Goal: Information Seeking & Learning: Learn about a topic

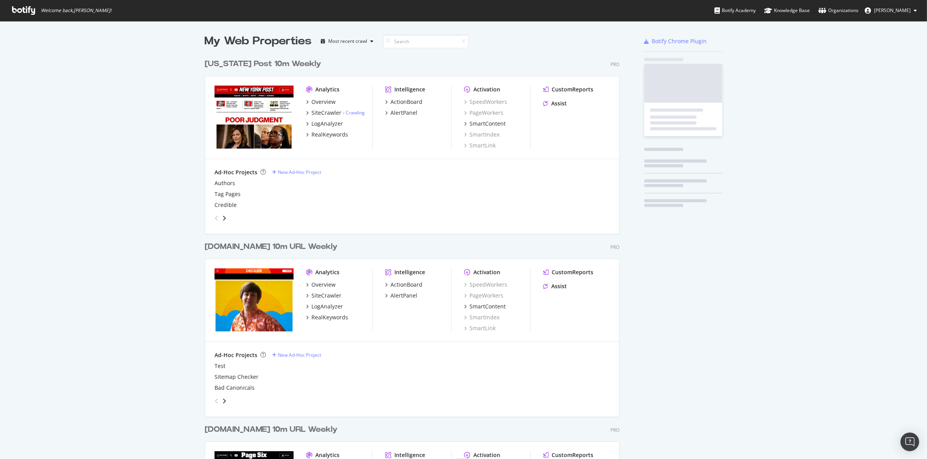
scroll to position [925, 413]
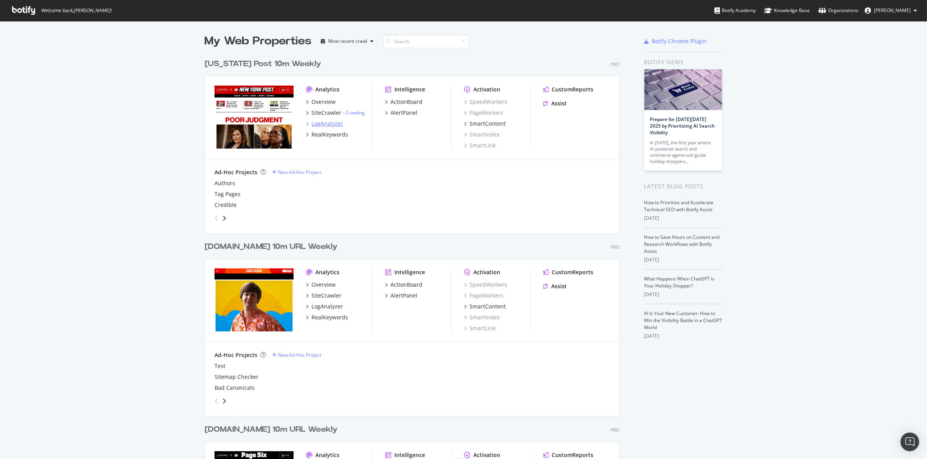
click at [320, 122] on div "LogAnalyzer" at bounding box center [327, 124] width 32 height 8
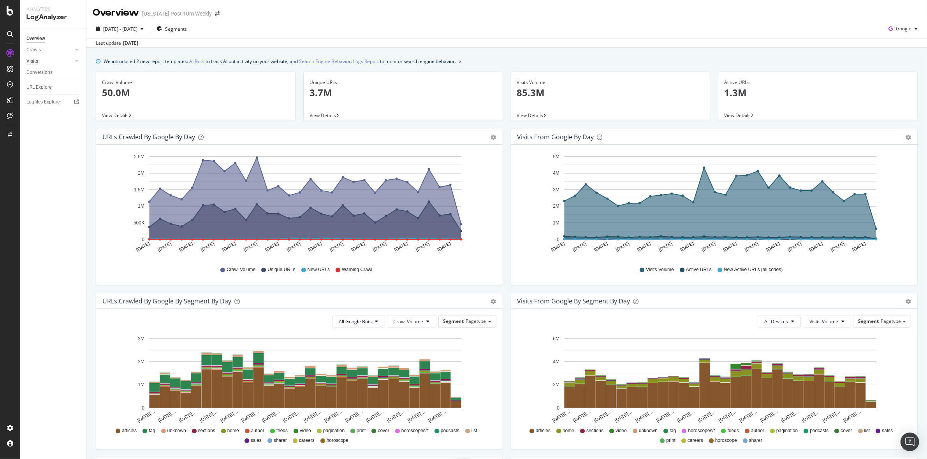
click at [35, 58] on div "Visits" at bounding box center [32, 61] width 12 height 8
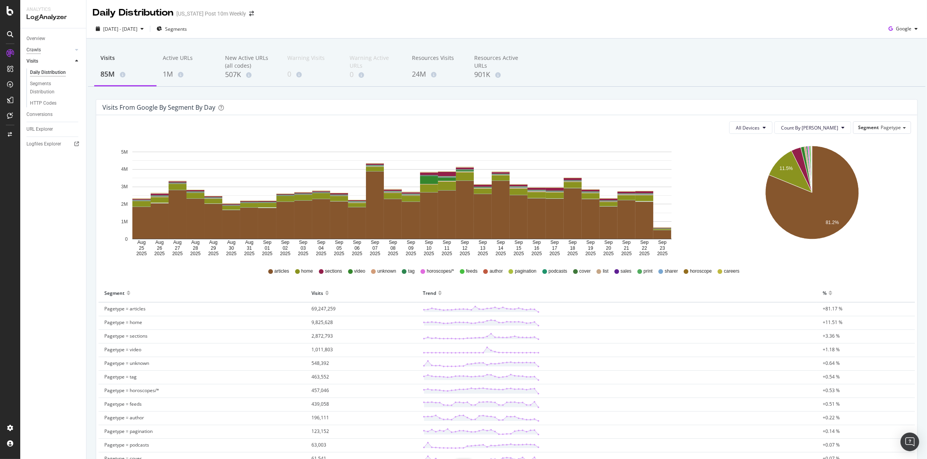
click at [36, 51] on div "Crawls" at bounding box center [33, 50] width 14 height 8
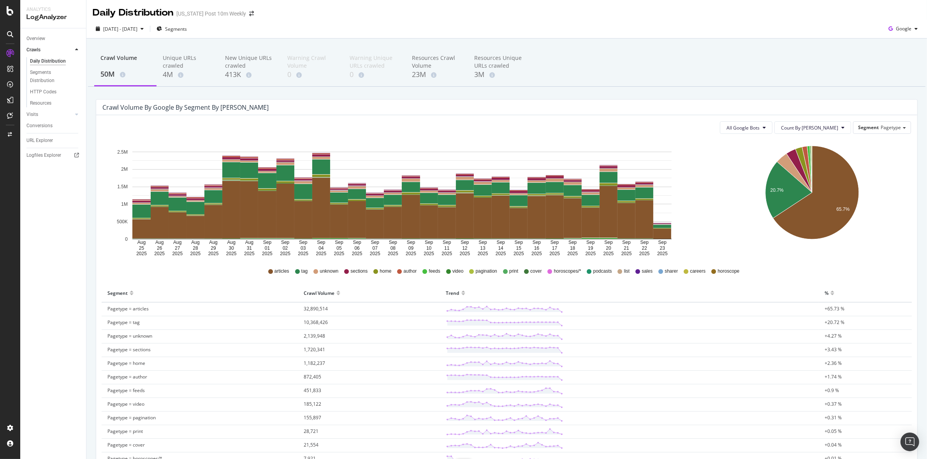
click at [369, 20] on div "[DATE] - [DATE] Segments Google" at bounding box center [506, 28] width 840 height 19
click at [42, 40] on div "Overview" at bounding box center [35, 39] width 19 height 8
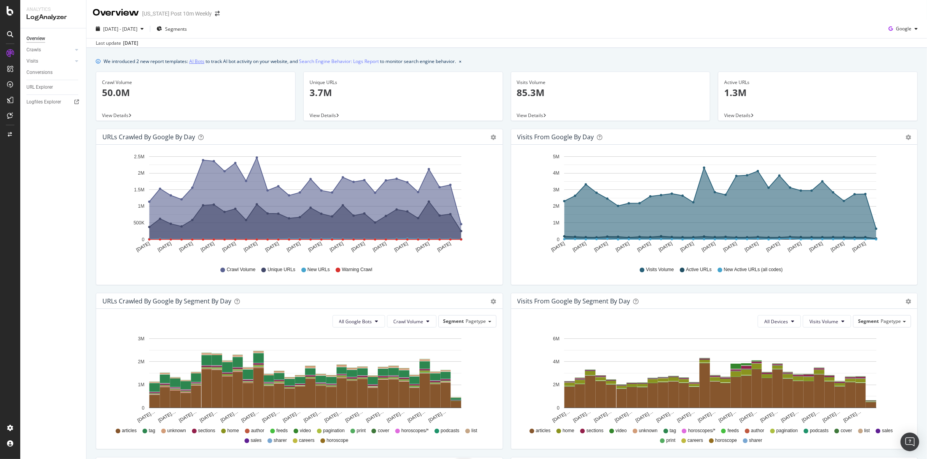
click at [193, 62] on link "AI Bots" at bounding box center [196, 61] width 15 height 8
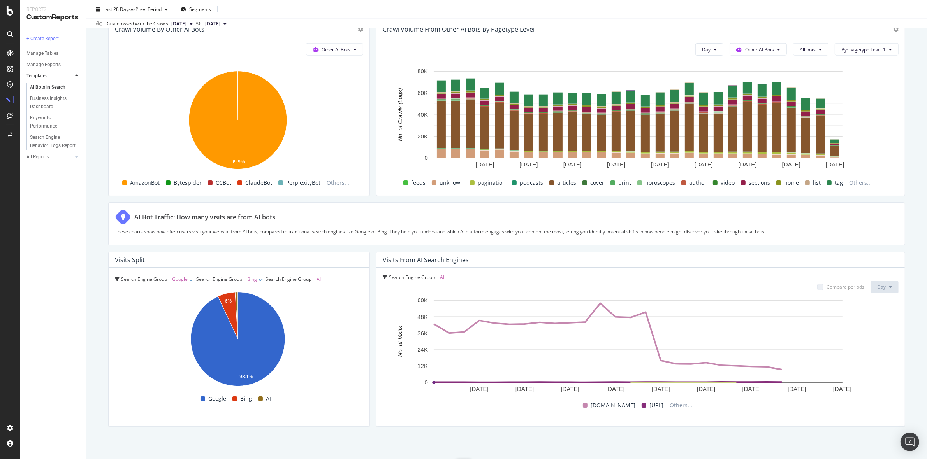
scroll to position [1178, 0]
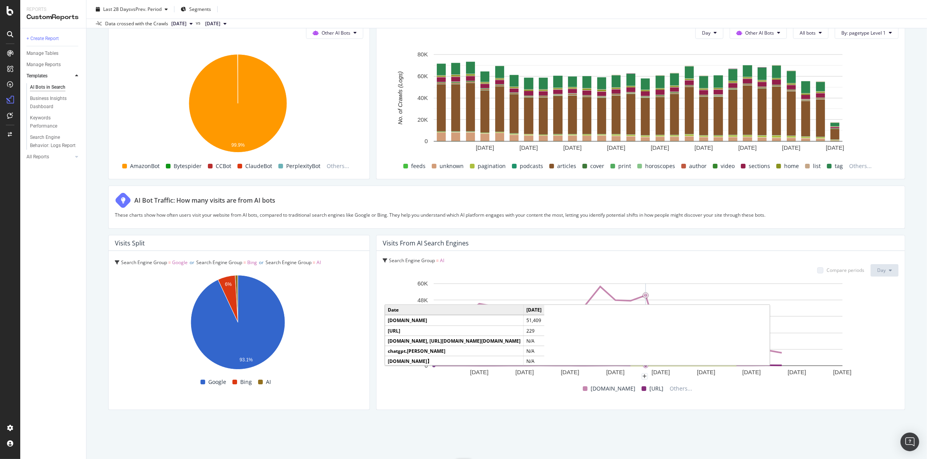
click at [643, 294] on circle "A chart." at bounding box center [645, 295] width 5 height 5
click at [643, 293] on circle "A chart." at bounding box center [645, 295] width 5 height 5
